Goal: Task Accomplishment & Management: Complete application form

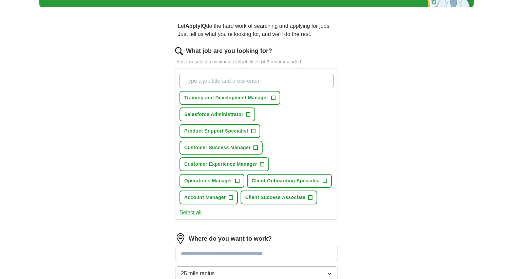
scroll to position [52, 0]
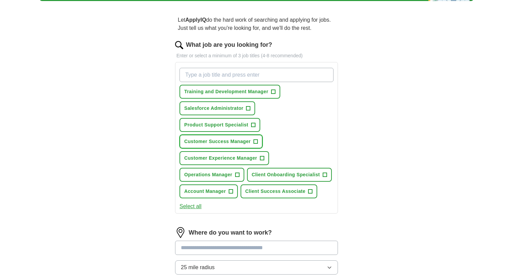
click at [252, 142] on button "Customer Success Manager +" at bounding box center [221, 142] width 83 height 14
click at [265, 156] on button "Customer Experience Manager +" at bounding box center [225, 158] width 90 height 14
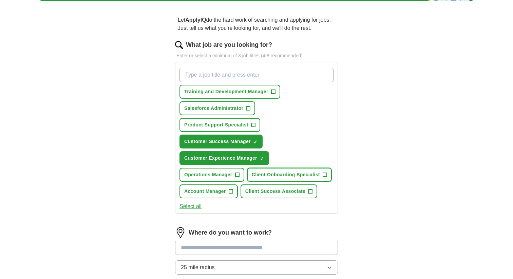
click at [294, 174] on span "Client Onboarding Specialist" at bounding box center [286, 174] width 68 height 7
click at [276, 194] on span "Client Success Associate" at bounding box center [276, 191] width 60 height 7
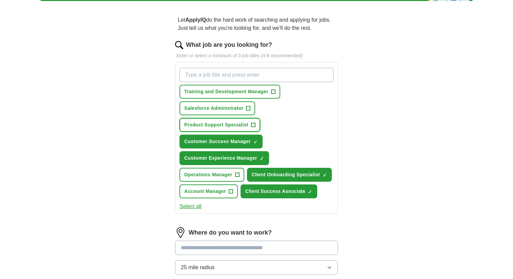
click at [242, 126] on span "Product Support Specialist" at bounding box center [216, 125] width 64 height 7
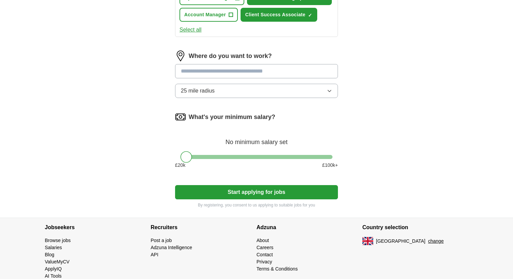
scroll to position [230, 0]
click at [234, 73] on input at bounding box center [256, 71] width 163 height 14
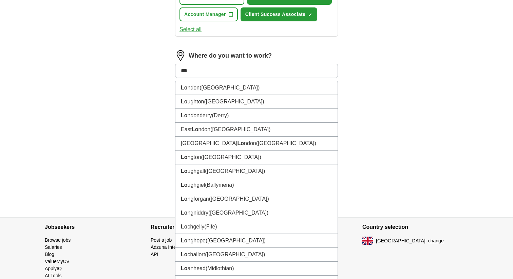
type input "****"
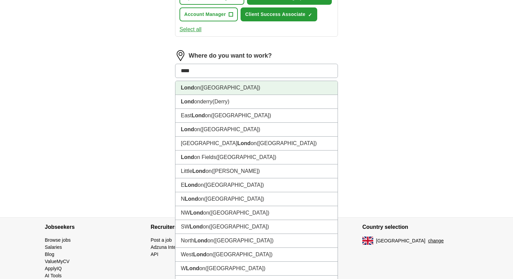
click at [220, 87] on li "Lond on ([GEOGRAPHIC_DATA])" at bounding box center [257, 88] width 162 height 14
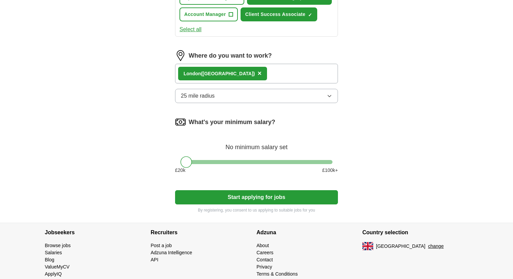
click at [218, 95] on button "25 mile radius" at bounding box center [256, 96] width 163 height 14
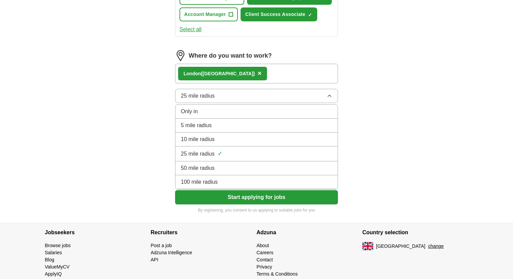
click at [201, 123] on span "5 mile radius" at bounding box center [196, 126] width 31 height 8
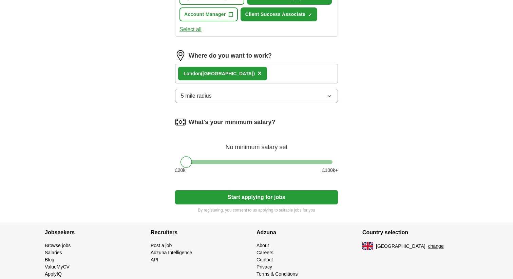
click at [118, 129] on div "ApplyIQ Let ApplyIQ do the hard work of searching and applying for jobs. Just t…" at bounding box center [256, 7] width 435 height 432
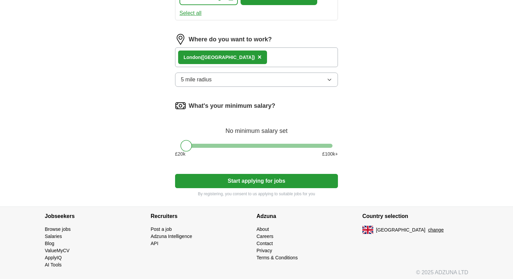
scroll to position [249, 0]
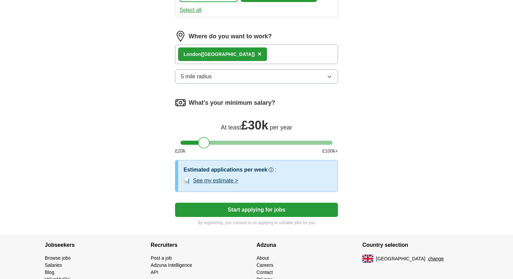
drag, startPoint x: 185, startPoint y: 142, endPoint x: 201, endPoint y: 144, distance: 16.8
click at [201, 144] on div at bounding box center [204, 143] width 12 height 12
click at [203, 144] on div at bounding box center [204, 143] width 12 height 12
click at [130, 149] on div "ApplyIQ Let ApplyIQ do the hard work of searching and applying for jobs. Just t…" at bounding box center [256, 4] width 435 height 464
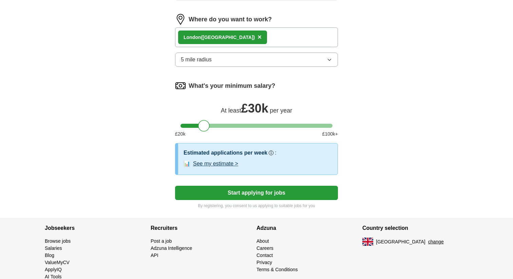
scroll to position [268, 0]
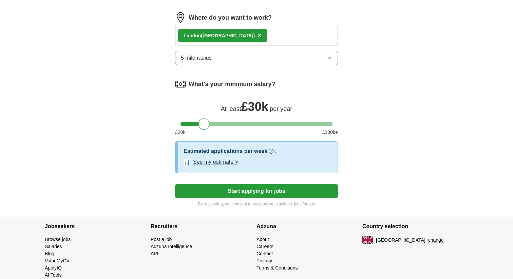
click at [211, 192] on button "Start applying for jobs" at bounding box center [256, 191] width 163 height 14
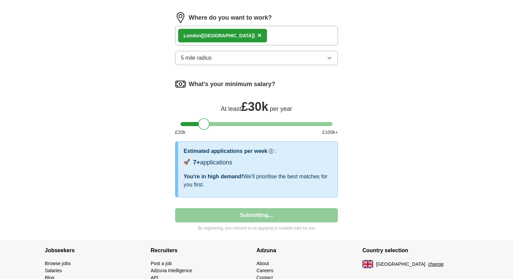
select select "**"
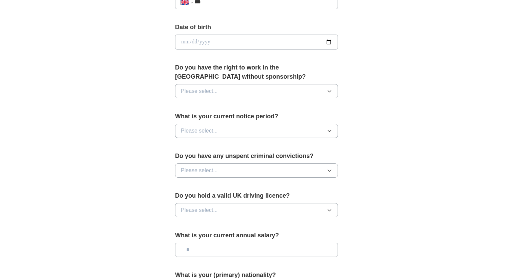
scroll to position [301, 0]
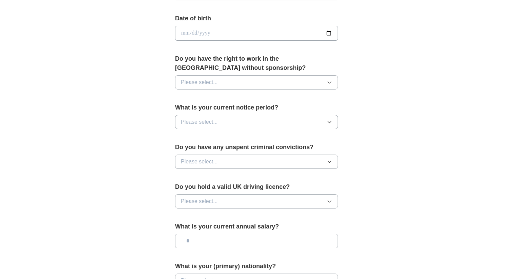
click at [199, 82] on span "Please select..." at bounding box center [199, 82] width 37 height 8
click at [180, 102] on li "Yes" at bounding box center [257, 98] width 162 height 14
click at [145, 117] on div "**********" at bounding box center [256, 24] width 435 height 609
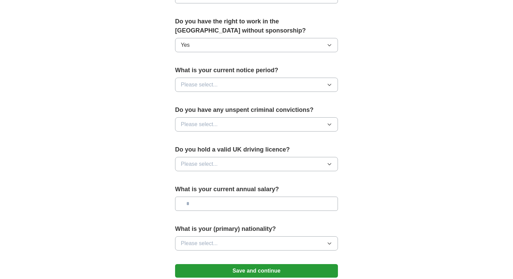
scroll to position [339, 0]
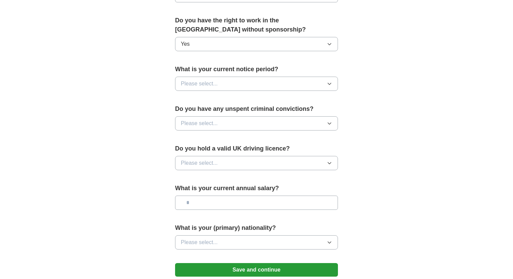
click at [206, 81] on span "Please select..." at bounding box center [199, 84] width 37 height 8
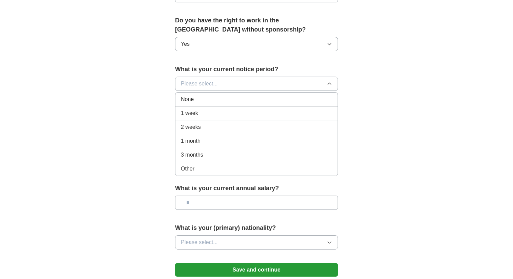
click at [187, 124] on span "2 weeks" at bounding box center [191, 127] width 20 height 8
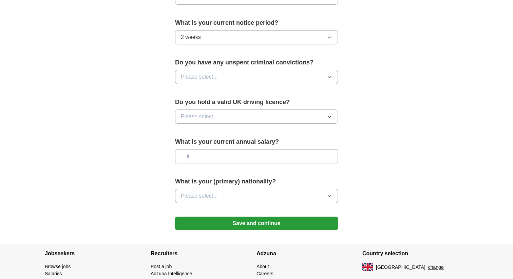
scroll to position [388, 0]
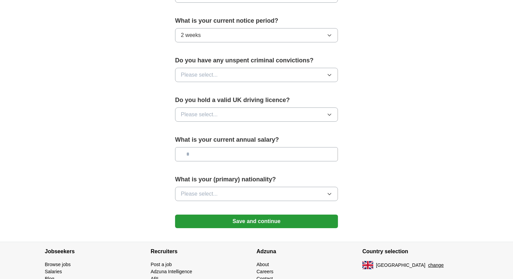
click at [200, 33] on span "2 weeks" at bounding box center [191, 35] width 20 height 8
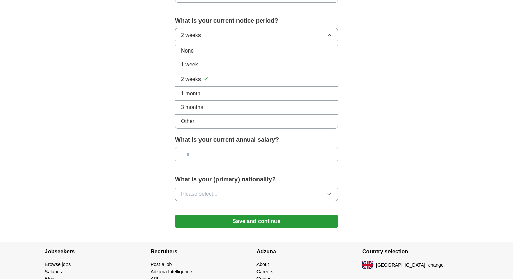
click at [194, 52] on div "None" at bounding box center [256, 51] width 151 height 8
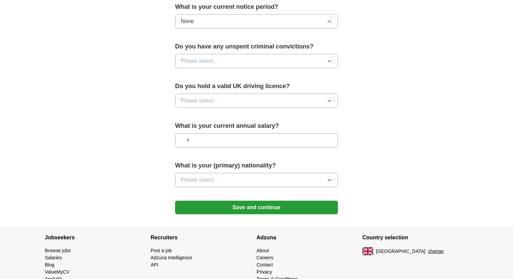
scroll to position [412, 0]
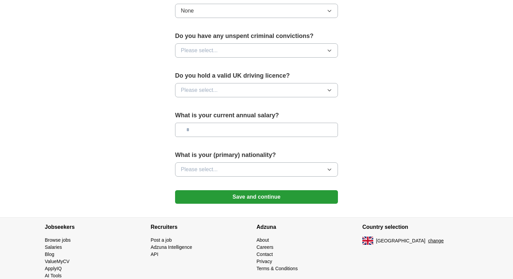
click at [200, 52] on span "Please select..." at bounding box center [199, 51] width 37 height 8
click at [183, 77] on span "No" at bounding box center [184, 80] width 7 height 8
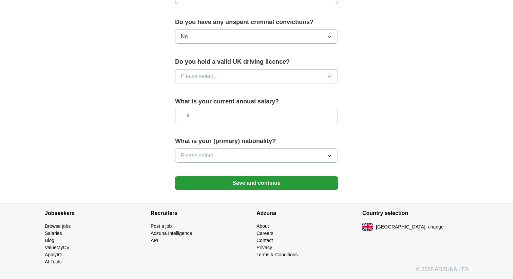
click at [220, 184] on button "Save and continue" at bounding box center [256, 184] width 163 height 14
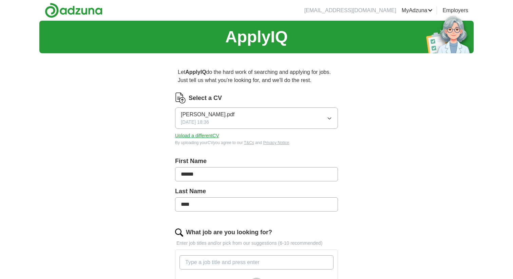
click at [193, 117] on span "Lorena Acha.pdf" at bounding box center [208, 115] width 54 height 8
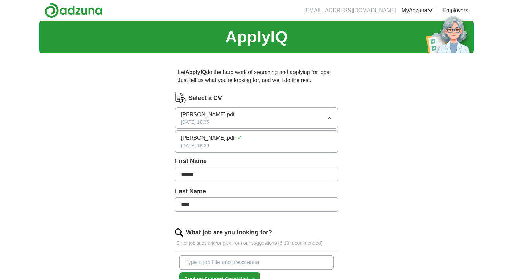
click at [211, 116] on span "Lorena Acha.pdf" at bounding box center [208, 115] width 54 height 8
click at [200, 137] on span "Lorena Acha.pdf" at bounding box center [208, 138] width 54 height 8
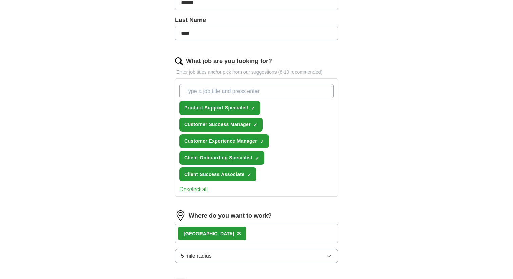
scroll to position [170, 0]
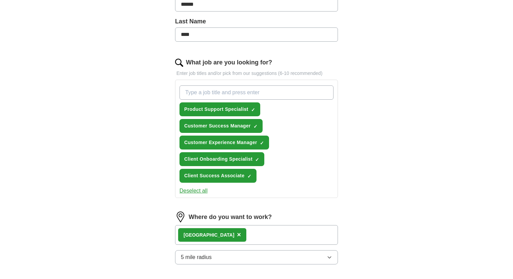
click at [223, 93] on input "What job are you looking for?" at bounding box center [257, 93] width 154 height 14
click at [129, 138] on div "ApplyIQ Let ApplyIQ do the hard work of searching and applying for jobs. Just t…" at bounding box center [256, 125] width 435 height 548
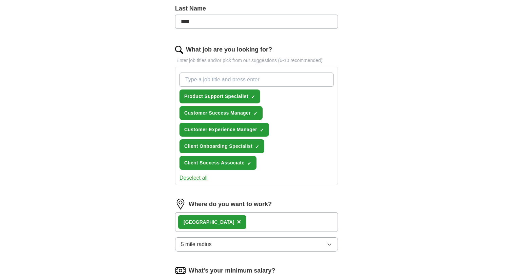
scroll to position [0, 0]
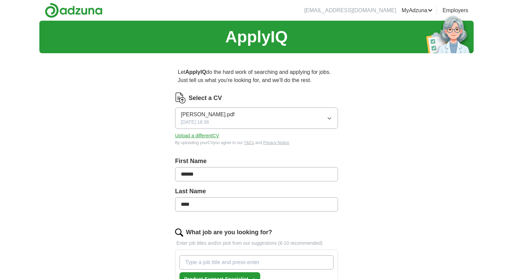
click at [0, 0] on link "Alerts" at bounding box center [0, 0] width 0 height 0
